Goal: Navigation & Orientation: Find specific page/section

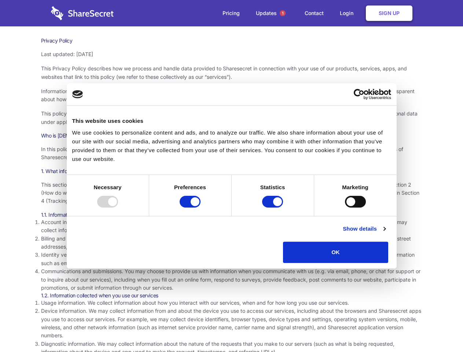
click at [118, 208] on div at bounding box center [107, 202] width 21 height 12
click at [201, 208] on input "Preferences" at bounding box center [190, 202] width 21 height 12
checkbox input "false"
click at [274, 208] on input "Statistics" at bounding box center [272, 202] width 21 height 12
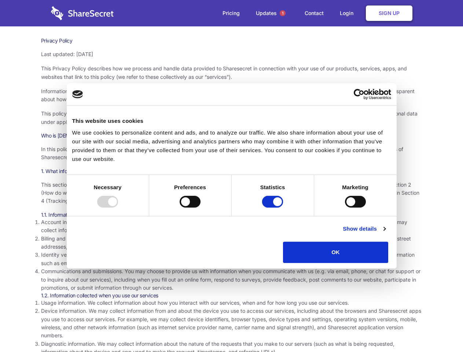
checkbox input "false"
click at [345, 208] on input "Marketing" at bounding box center [355, 202] width 21 height 12
checkbox input "true"
click at [385, 233] on link "Show details" at bounding box center [364, 228] width 43 height 9
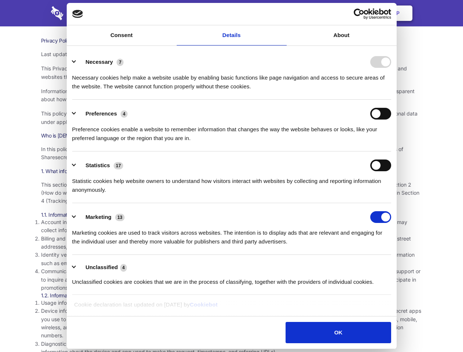
click at [391, 100] on li "Necessary 7 Necessary cookies help make a website usable by enabling basic func…" at bounding box center [231, 74] width 319 height 52
click at [282, 13] on span "1" at bounding box center [283, 13] width 6 height 6
